Goal: Transaction & Acquisition: Purchase product/service

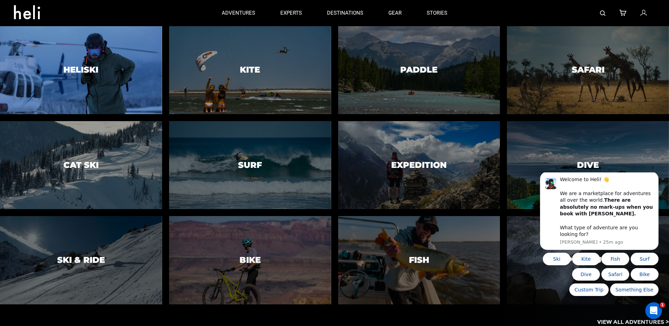
click at [96, 87] on div at bounding box center [80, 70] width 165 height 90
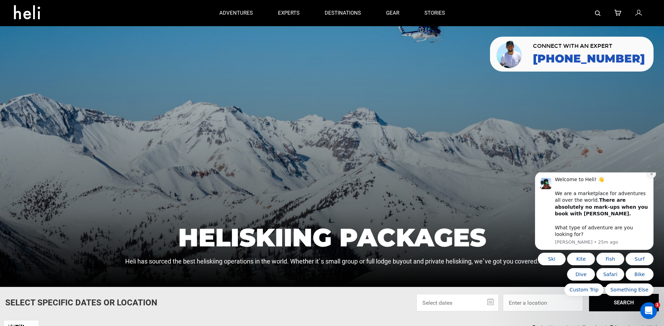
click at [649, 178] on button "Dismiss notification" at bounding box center [650, 173] width 9 height 9
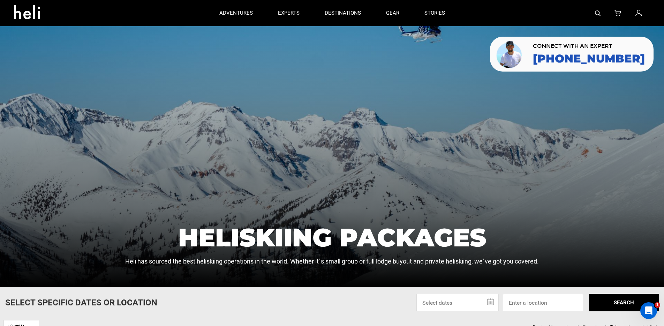
click at [339, 164] on div at bounding box center [332, 156] width 664 height 260
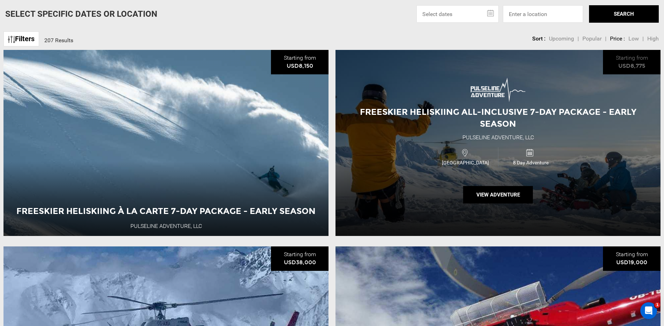
scroll to position [423, 0]
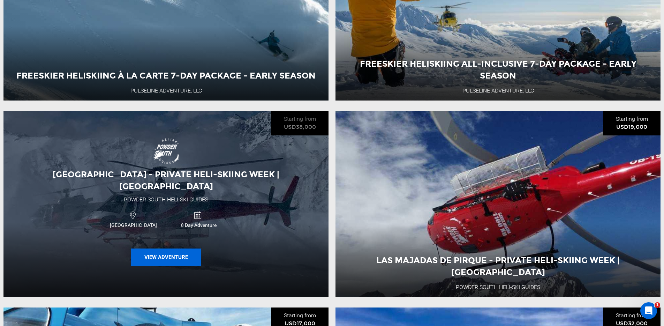
click at [164, 256] on button "View Adventure" at bounding box center [166, 256] width 70 height 17
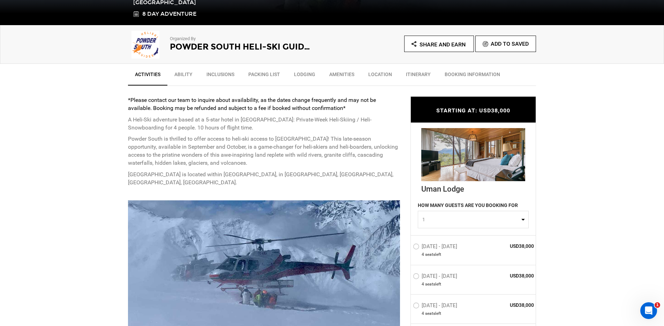
scroll to position [265, 0]
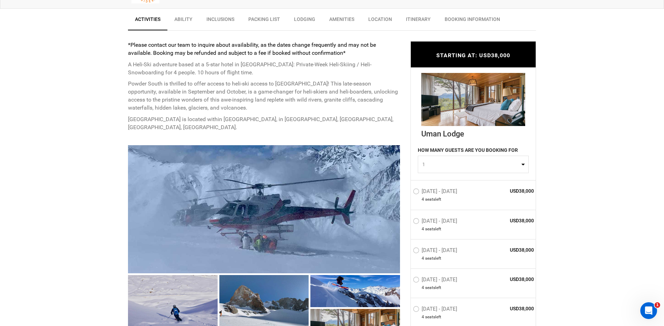
click at [417, 191] on label "[DATE] - [DATE]" at bounding box center [436, 192] width 46 height 8
click at [408, 191] on input "[DATE] - [DATE]" at bounding box center [408, 194] width 0 height 15
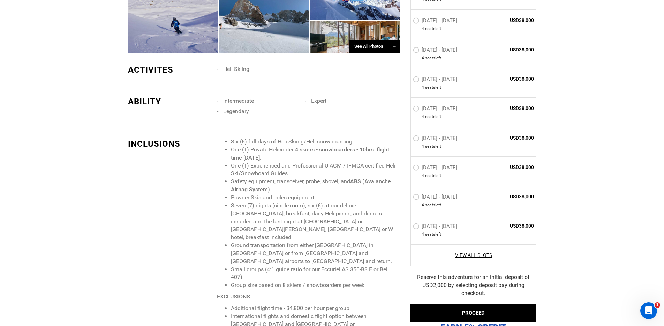
scroll to position [626, 0]
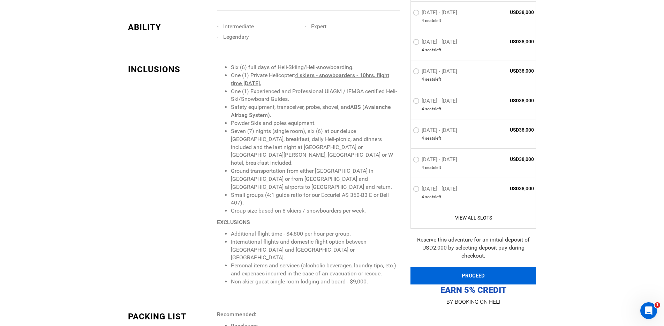
click at [480, 273] on button "PROCEED" at bounding box center [472, 275] width 125 height 17
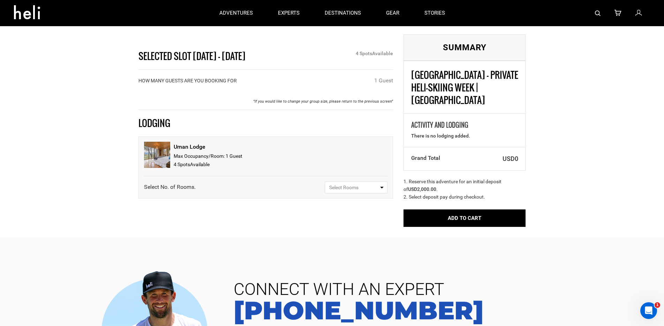
click at [352, 191] on button "Select Rooms" at bounding box center [355, 187] width 63 height 12
click at [331, 213] on link "1" at bounding box center [356, 214] width 62 height 13
select select "1"
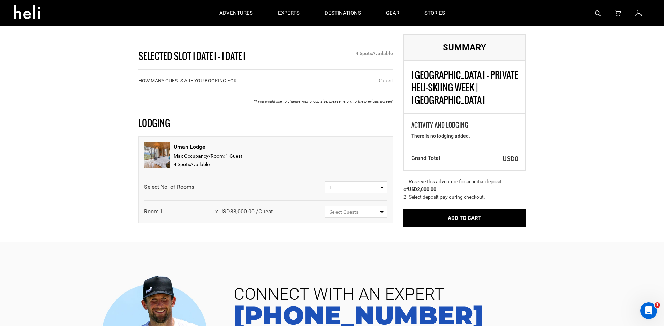
click at [383, 216] on button "Select Guests" at bounding box center [355, 212] width 63 height 12
click at [346, 239] on link "1 Guest" at bounding box center [356, 238] width 62 height 13
select select "1"
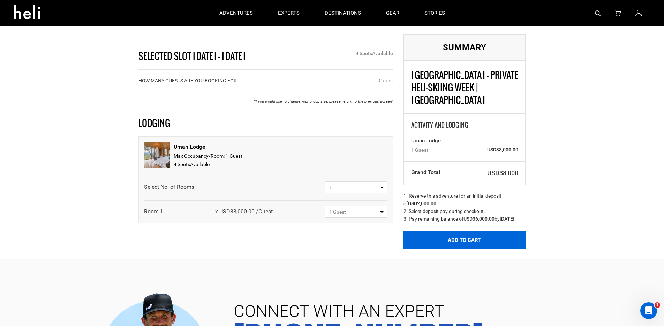
click at [449, 233] on button "Add to Cart" at bounding box center [464, 239] width 122 height 17
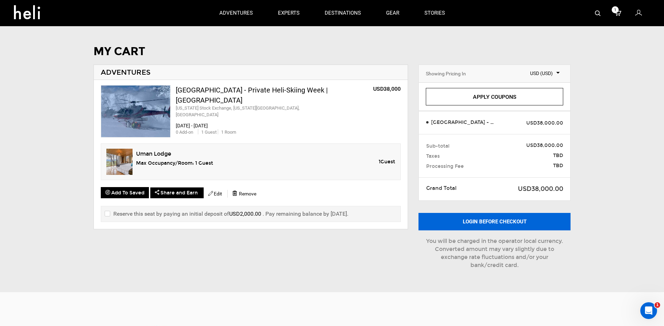
click at [471, 223] on button "Login before checkout" at bounding box center [494, 221] width 152 height 17
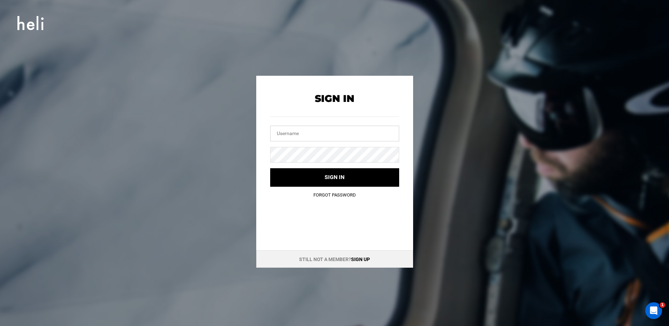
click at [282, 132] on input "text" at bounding box center [334, 133] width 129 height 16
type input "[PERSON_NAME][EMAIL_ADDRESS][DOMAIN_NAME]"
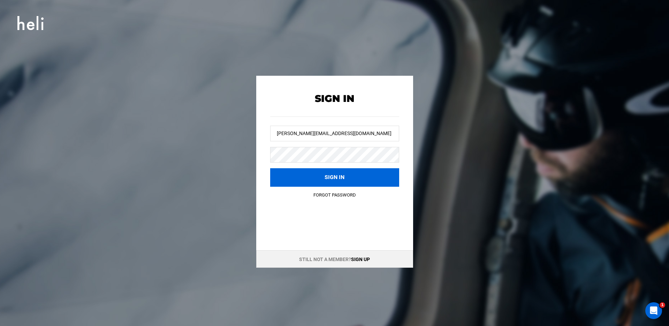
click at [296, 177] on button "Sign in" at bounding box center [334, 177] width 129 height 18
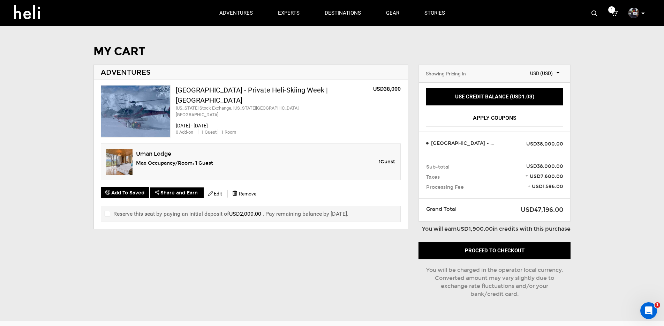
click at [108, 212] on input "checkbox" at bounding box center [107, 213] width 5 height 8
checkbox input "true"
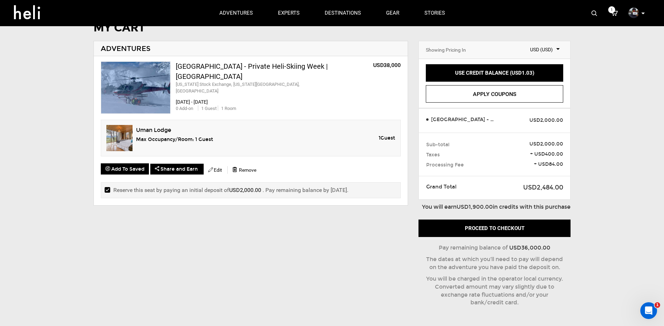
scroll to position [17, 0]
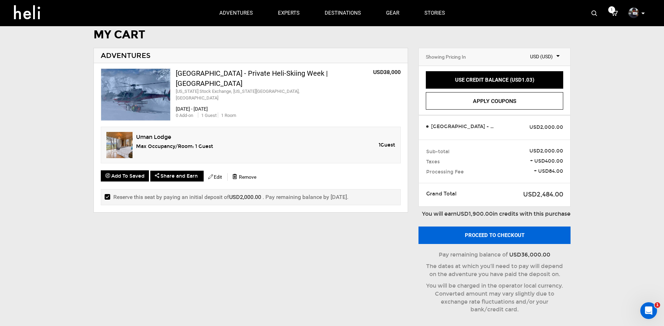
click at [462, 243] on button "Proceed to checkout" at bounding box center [494, 234] width 152 height 17
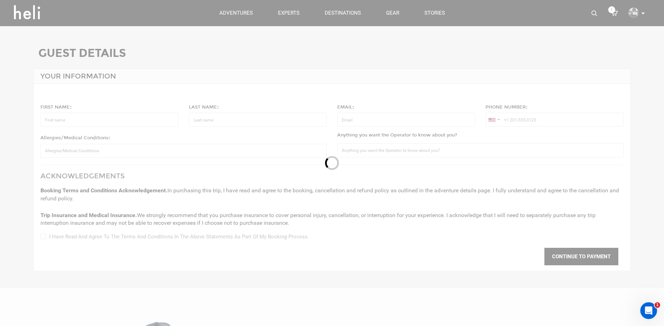
type input "[PERSON_NAME]"
type input "[PERSON_NAME][EMAIL_ADDRESS][DOMAIN_NAME]"
type input "[PHONE_NUMBER]"
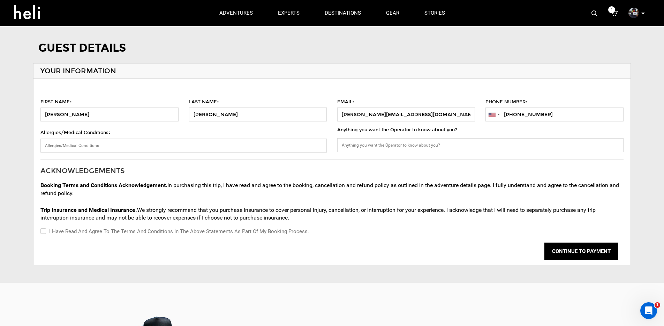
scroll to position [12, 0]
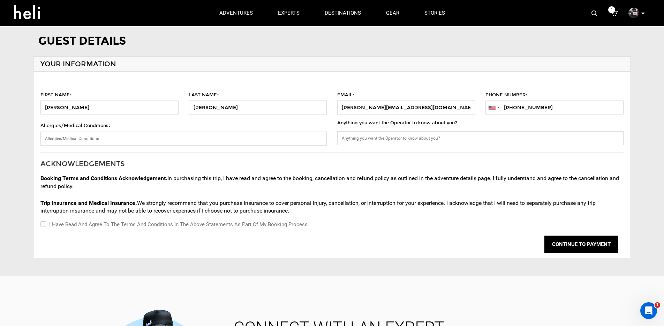
click at [66, 227] on label "I have read and agree to the terms and conditions in the above statements as pa…" at bounding box center [174, 224] width 268 height 8
click at [45, 227] on input "I have read and agree to the terms and conditions in the above statements as pa…" at bounding box center [42, 224] width 5 height 8
checkbox input "true"
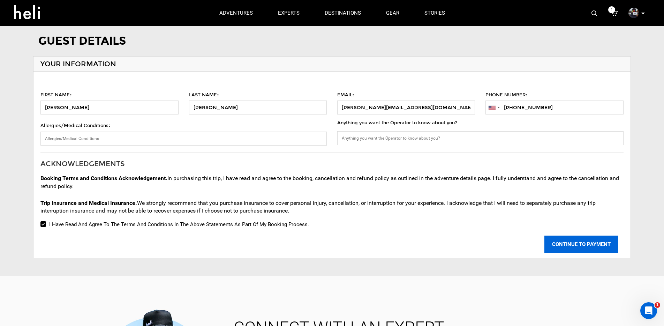
click at [573, 244] on button "CONTINUE TO PAYMENT" at bounding box center [581, 243] width 74 height 17
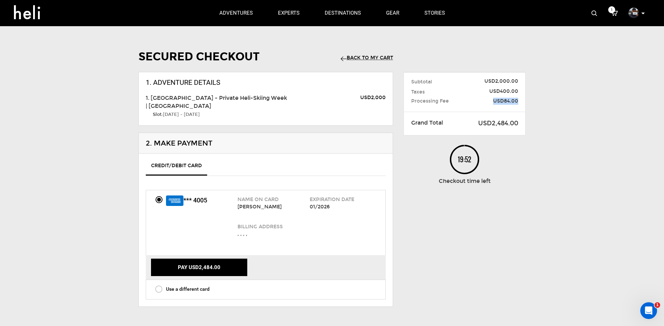
click at [516, 102] on div "USD84.00" at bounding box center [498, 101] width 49 height 7
click at [516, 102] on span "USD84.00" at bounding box center [499, 101] width 38 height 7
click at [362, 55] on link "Back to my Cart" at bounding box center [366, 58] width 52 height 6
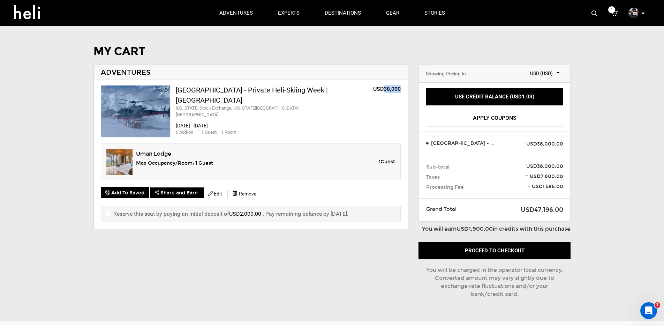
drag, startPoint x: 383, startPoint y: 90, endPoint x: 399, endPoint y: 91, distance: 15.7
click at [399, 91] on op "USD38,000" at bounding box center [387, 88] width 28 height 7
click at [401, 89] on div "[GEOGRAPHIC_DATA] - Private Heli-Skiing Week | [GEOGRAPHIC_DATA] [US_STATE] Sto…" at bounding box center [251, 154] width 314 height 149
click at [641, 13] on icon at bounding box center [642, 14] width 3 height 2
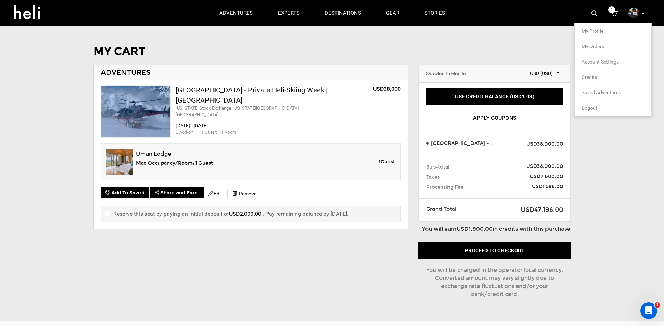
click at [594, 105] on span "Logout" at bounding box center [589, 108] width 16 height 6
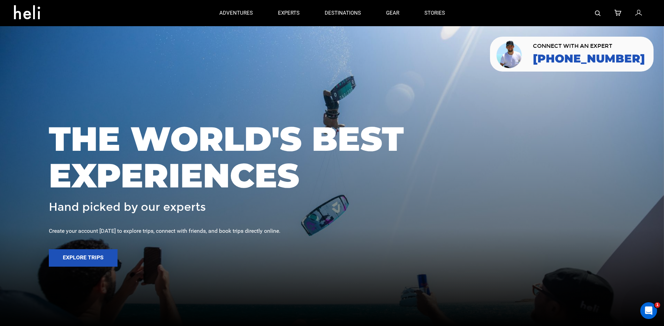
click at [639, 14] on icon at bounding box center [638, 13] width 6 height 9
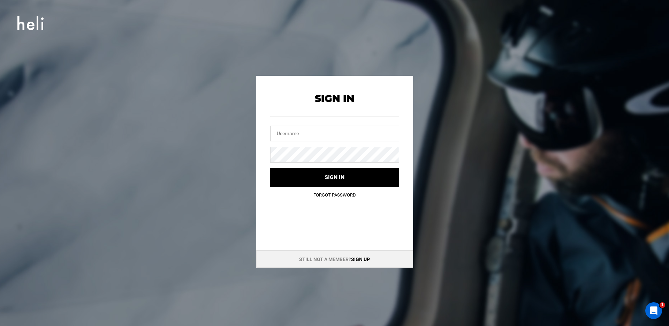
click at [290, 132] on input "text" at bounding box center [334, 133] width 129 height 16
type input "[EMAIL_ADDRESS][DOMAIN_NAME]"
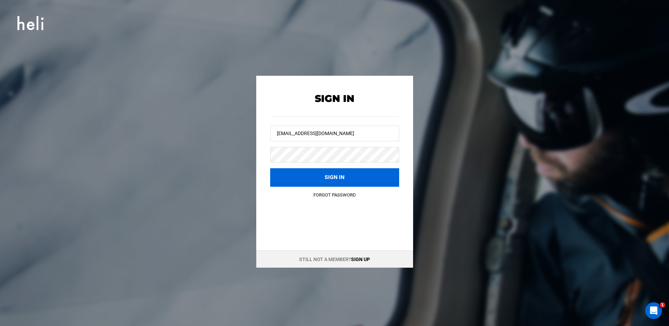
click at [295, 178] on button "Sign in" at bounding box center [334, 177] width 129 height 18
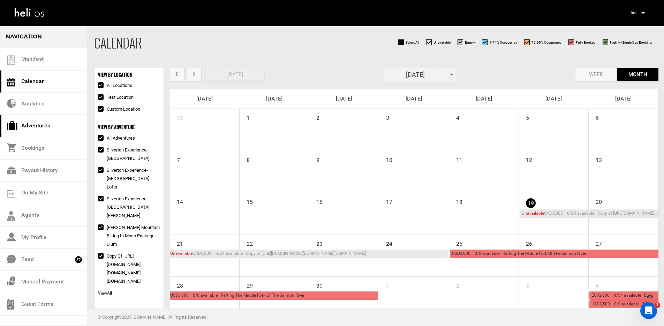
click at [30, 125] on link "Adventures" at bounding box center [43, 126] width 87 height 22
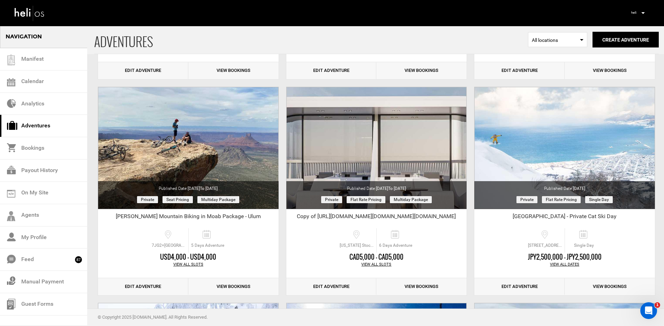
scroll to position [227, 0]
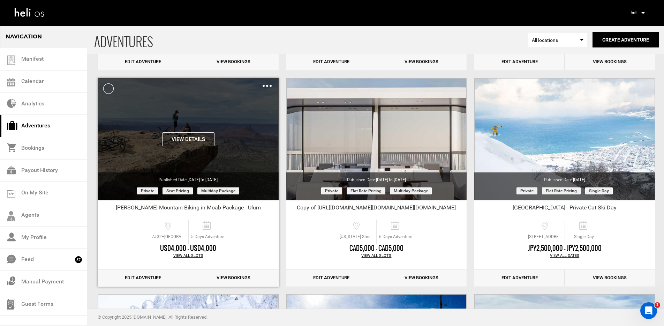
click at [189, 139] on button "View Details" at bounding box center [188, 139] width 52 height 14
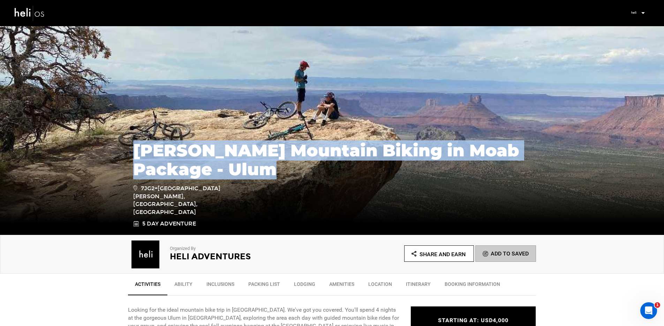
drag, startPoint x: 132, startPoint y: 171, endPoint x: 273, endPoint y: 199, distance: 143.3
click at [273, 199] on div "[PERSON_NAME] Mountain Biking in Moab Package - Ulum 7JG2+[GEOGRAPHIC_DATA][PER…" at bounding box center [332, 181] width 408 height 94
click at [274, 178] on h1 "[PERSON_NAME] Mountain Biking in Moab Package - Ulum" at bounding box center [331, 160] width 397 height 38
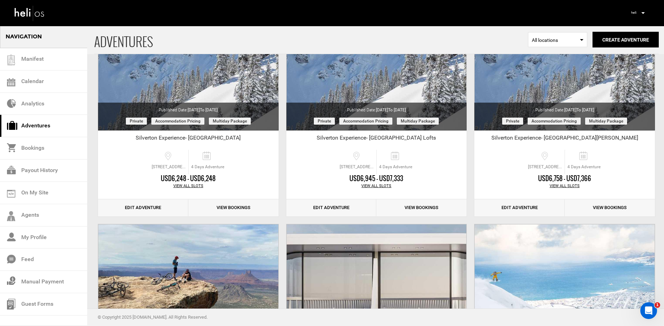
scroll to position [195, 0]
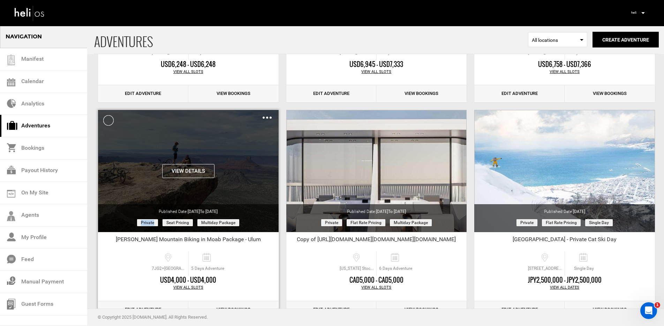
drag, startPoint x: 140, startPoint y: 222, endPoint x: 154, endPoint y: 223, distance: 14.4
click at [154, 223] on span "Private" at bounding box center [147, 222] width 21 height 7
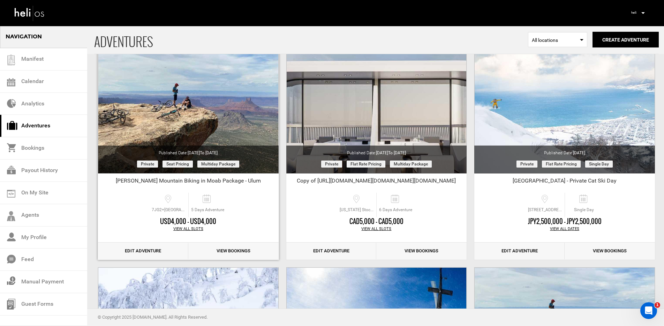
click at [234, 247] on link "View Bookings" at bounding box center [233, 250] width 90 height 17
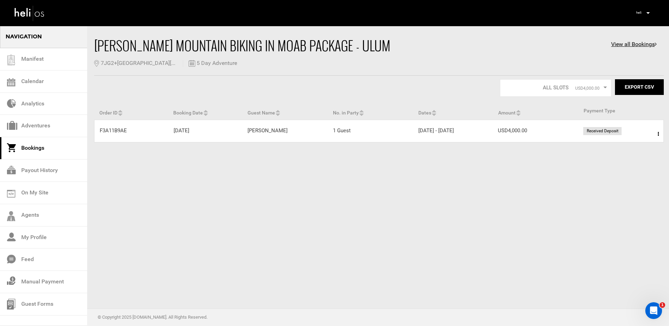
click at [658, 134] on icon at bounding box center [658, 133] width 1 height 5
click at [624, 152] on link "View Details" at bounding box center [632, 154] width 69 height 17
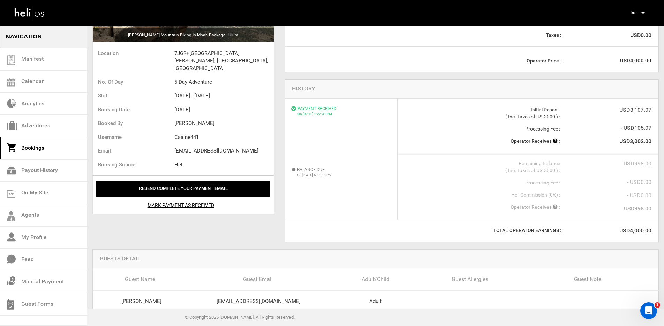
scroll to position [105, 0]
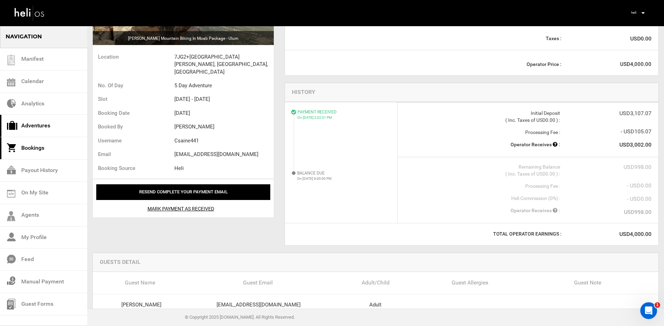
click at [35, 130] on link "Adventures" at bounding box center [43, 126] width 87 height 22
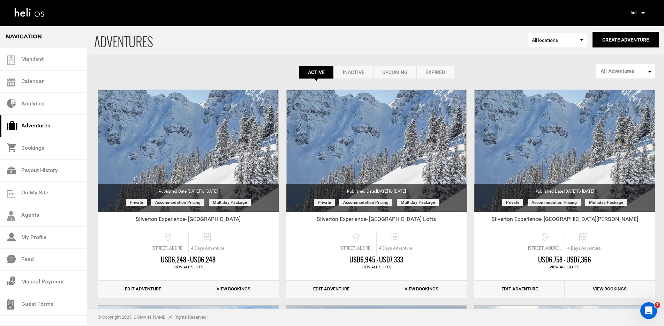
click at [630, 77] on button "All Adventures" at bounding box center [625, 71] width 59 height 15
click at [619, 99] on span "Public Adventures" at bounding box center [618, 98] width 39 height 7
select select "number:1"
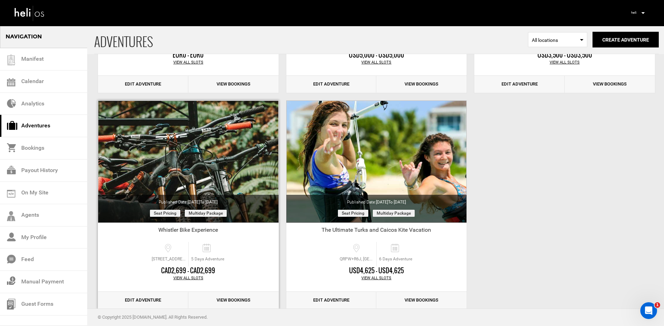
scroll to position [219, 0]
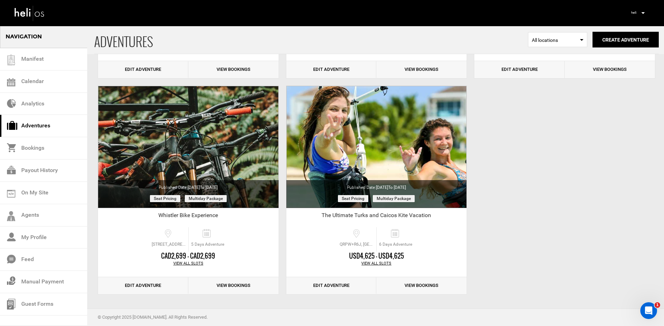
click at [503, 229] on div "ADVENTURES Select Location All locations Create Adventure Public Adventure This…" at bounding box center [332, 53] width 664 height 495
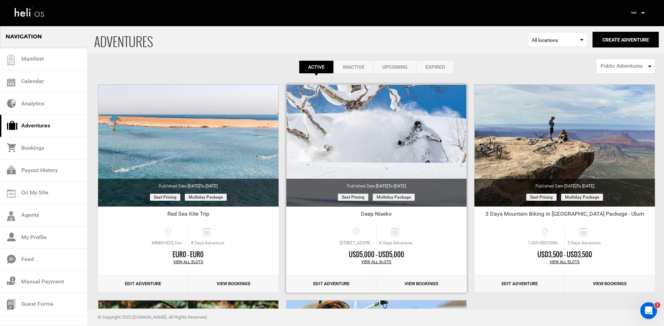
scroll to position [0, 0]
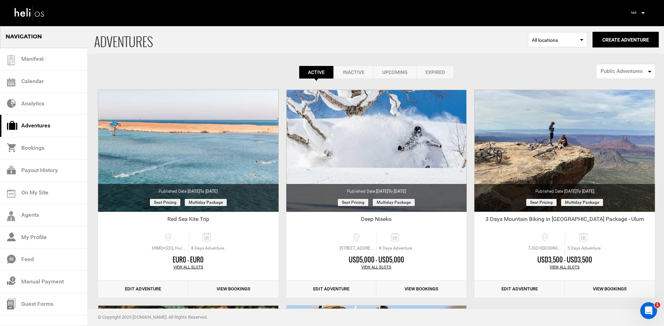
click at [471, 258] on div "Clone" at bounding box center [564, 193] width 188 height 208
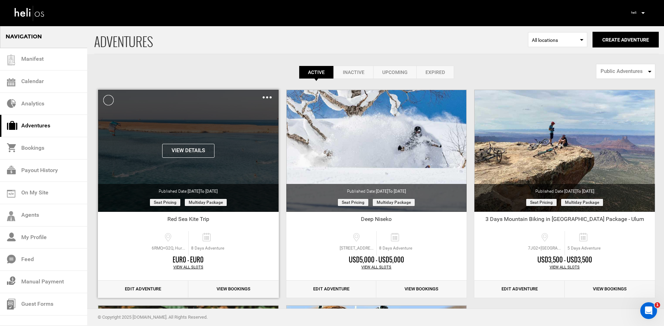
click at [180, 151] on button "View Details" at bounding box center [188, 151] width 52 height 14
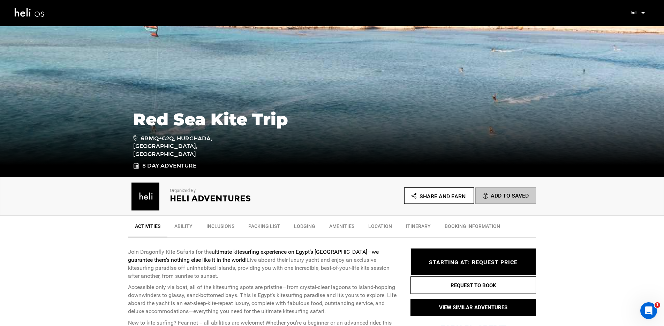
scroll to position [94, 0]
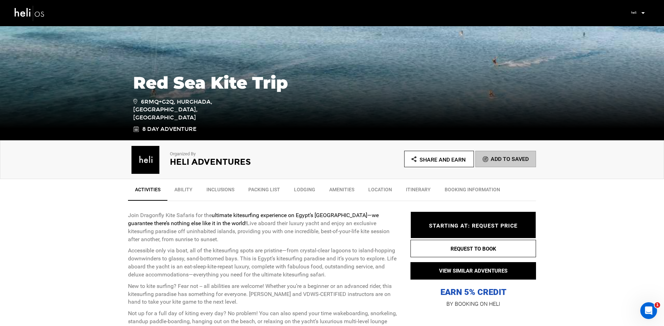
click at [207, 161] on h2 "Heli Adventures" at bounding box center [241, 161] width 143 height 9
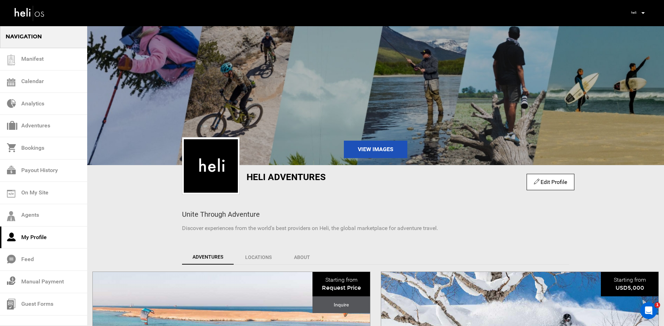
click at [642, 12] on icon at bounding box center [642, 13] width 3 height 2
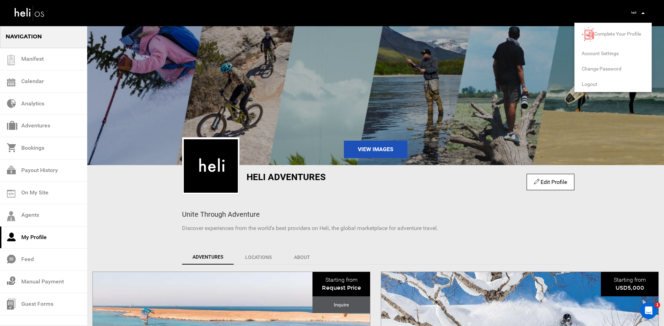
click at [590, 84] on span "Logout" at bounding box center [589, 84] width 16 height 6
